Goal: Task Accomplishment & Management: Manage account settings

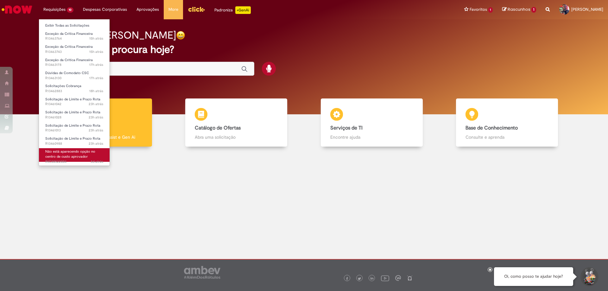
click at [72, 160] on span "3d atrás 3 dias atrás INC00522004" at bounding box center [74, 161] width 58 height 5
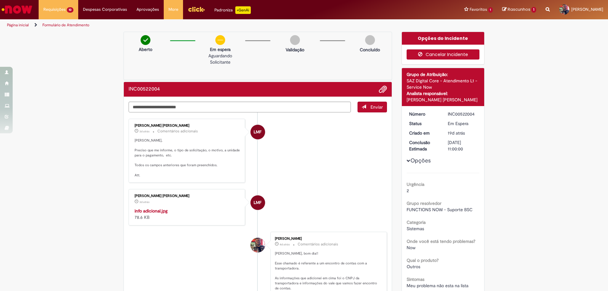
click at [445, 54] on button "Cancelar Incidente" at bounding box center [443, 54] width 73 height 10
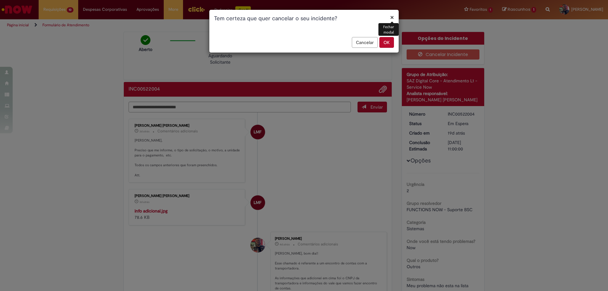
click at [389, 45] on button "OK" at bounding box center [386, 42] width 15 height 11
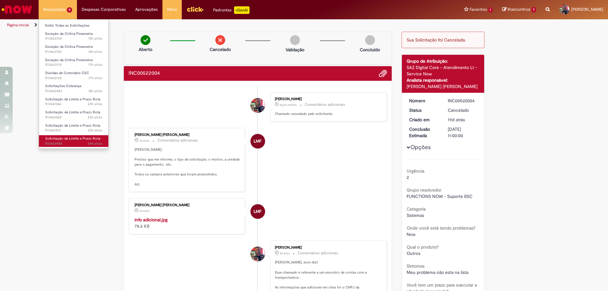
click at [66, 136] on link "Solicitação de Limite e Prazo Rota 24h atrás 24 horas atrás R13460988" at bounding box center [74, 141] width 70 height 12
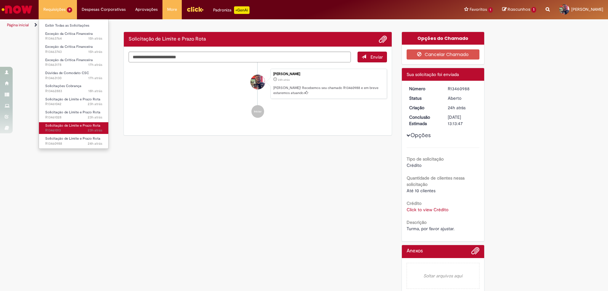
click at [71, 128] on span "23h atrás 23 horas atrás R13461013" at bounding box center [73, 130] width 57 height 5
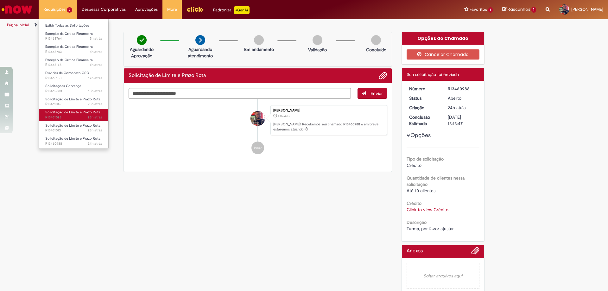
click at [76, 111] on span "Solicitação de Limite e Prazo Rota" at bounding box center [72, 112] width 55 height 5
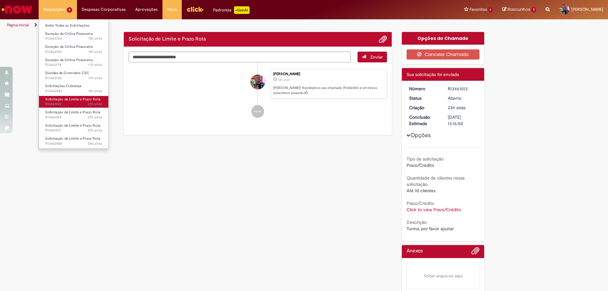
click at [76, 104] on span "23h atrás 23 horas atrás R13461042" at bounding box center [73, 104] width 57 height 5
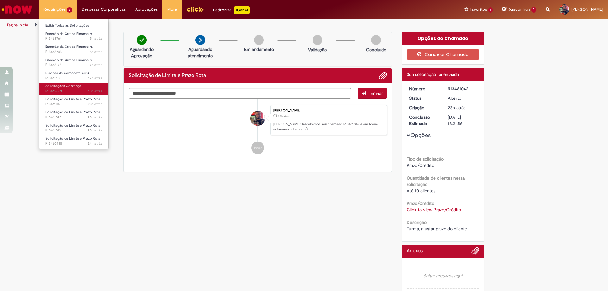
click at [76, 85] on span "Solicitações Cobrança" at bounding box center [63, 86] width 36 height 5
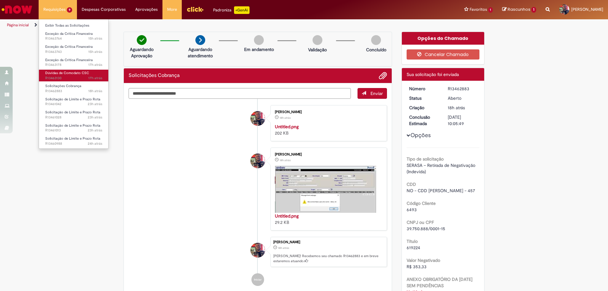
click at [79, 76] on span "17h atrás 17 horas atrás R13463130" at bounding box center [73, 78] width 57 height 5
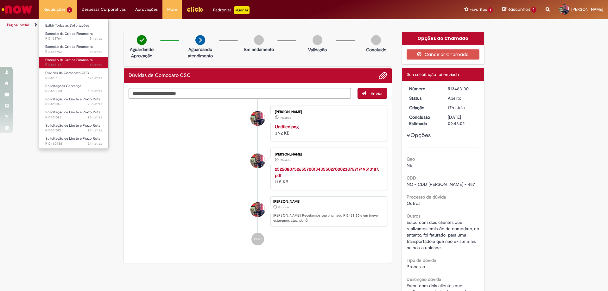
click at [78, 66] on span "17h atrás 17 horas atrás R13463178" at bounding box center [73, 64] width 57 height 5
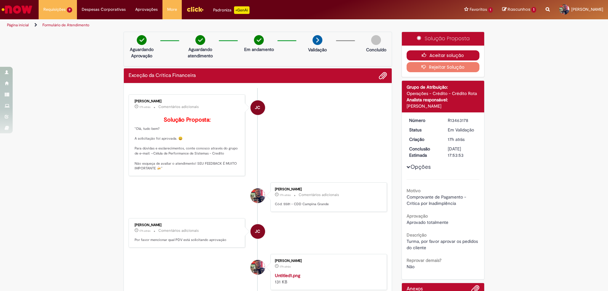
drag, startPoint x: 448, startPoint y: 56, endPoint x: 442, endPoint y: 68, distance: 14.0
click at [449, 56] on button "Aceitar solução" at bounding box center [443, 55] width 73 height 10
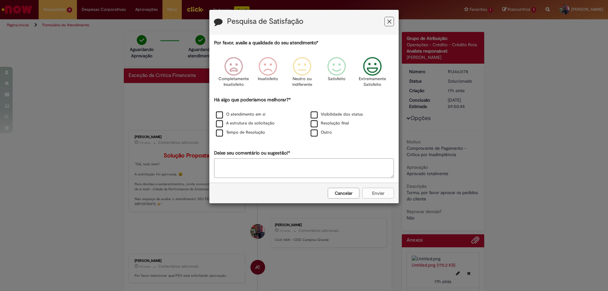
click at [375, 68] on icon "Feedback" at bounding box center [373, 66] width 24 height 19
click at [217, 114] on label "O atendimento em si" at bounding box center [240, 114] width 49 height 6
click at [221, 125] on label "A estrutura da solicitação" at bounding box center [245, 123] width 59 height 6
click at [387, 195] on button "Enviar" at bounding box center [378, 193] width 32 height 11
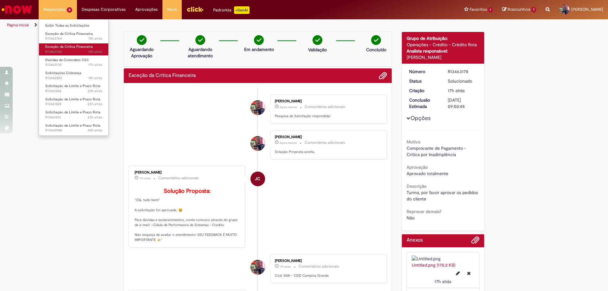
click at [76, 51] on span "15h atrás 15 horas atrás R13463743" at bounding box center [73, 51] width 57 height 5
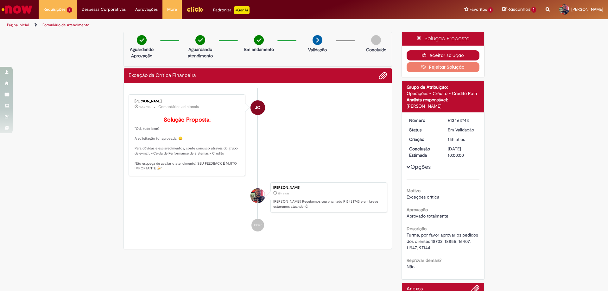
click at [435, 56] on button "Aceitar solução" at bounding box center [443, 55] width 73 height 10
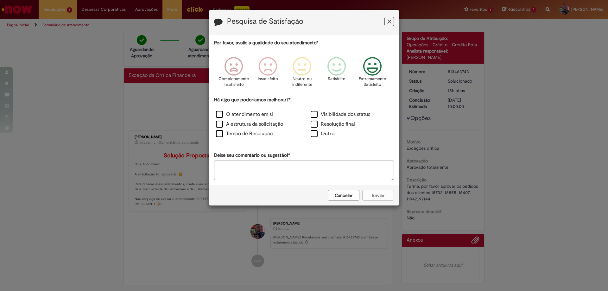
click at [381, 70] on icon "Feedback" at bounding box center [373, 66] width 24 height 19
click at [219, 113] on label "O atendimento em si" at bounding box center [244, 114] width 57 height 7
click at [222, 122] on label "A estrutura da solicitação" at bounding box center [249, 124] width 67 height 7
click at [373, 195] on button "Enviar" at bounding box center [378, 195] width 32 height 11
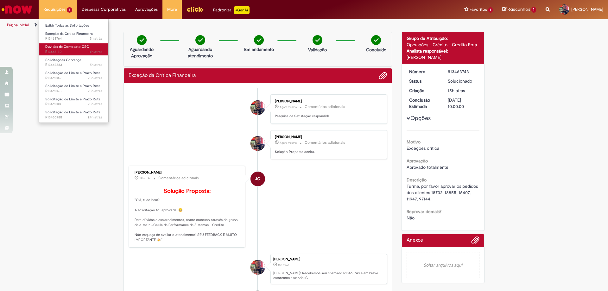
click at [66, 46] on span "Dúvidas de Comodato CSC" at bounding box center [67, 46] width 44 height 5
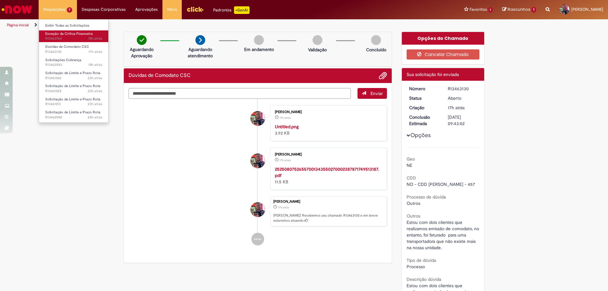
click at [67, 39] on span "15h atrás 15 horas atrás R13463764" at bounding box center [73, 38] width 57 height 5
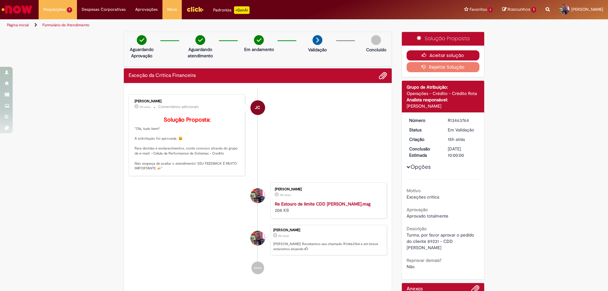
click at [455, 57] on button "Aceitar solução" at bounding box center [443, 55] width 73 height 10
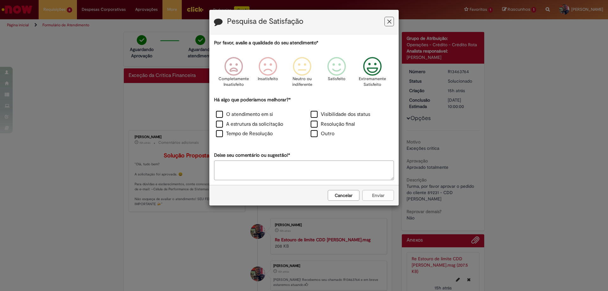
click at [373, 70] on icon "Feedback" at bounding box center [373, 66] width 24 height 19
click at [219, 114] on label "O atendimento em si" at bounding box center [244, 114] width 57 height 7
click at [218, 123] on label "A estrutura da solicitação" at bounding box center [249, 124] width 67 height 7
click at [374, 193] on button "Enviar" at bounding box center [378, 195] width 32 height 11
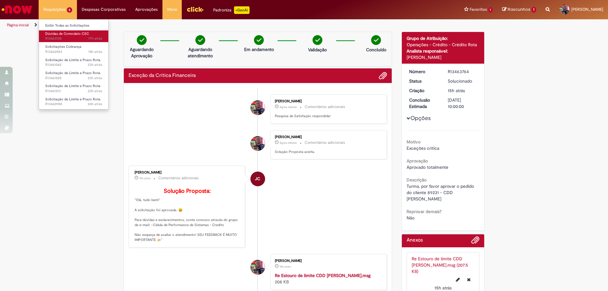
click at [84, 37] on span "17h atrás 17 horas atrás R13463130" at bounding box center [73, 38] width 57 height 5
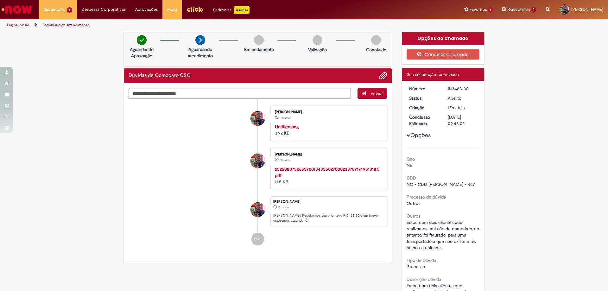
click at [24, 11] on img "Ir para a Homepage" at bounding box center [17, 9] width 33 height 13
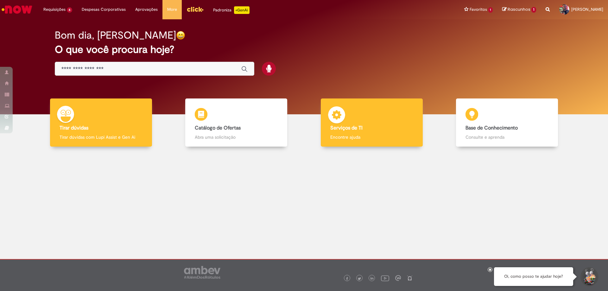
click at [379, 135] on p "Encontre ajuda" at bounding box center [371, 137] width 83 height 6
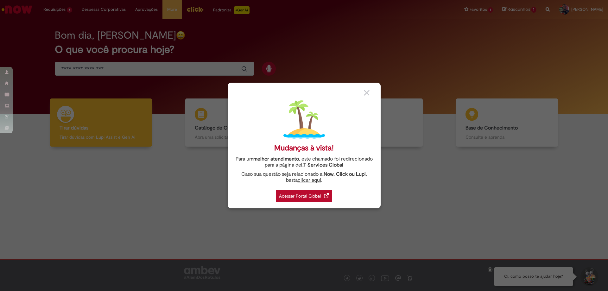
click at [321, 195] on div "Acessar Portal Global" at bounding box center [304, 196] width 56 height 12
